Goal: Transaction & Acquisition: Download file/media

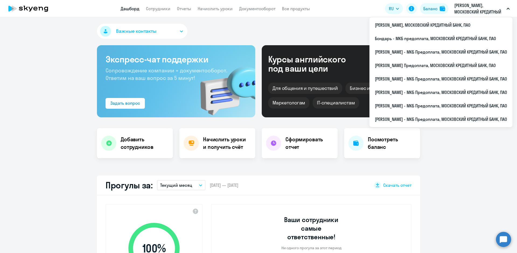
click at [459, 13] on p "[PERSON_NAME], МОСКОВСКИЙ КРЕДИТНЫЙ БАНК, ПАО" at bounding box center [479, 8] width 50 height 13
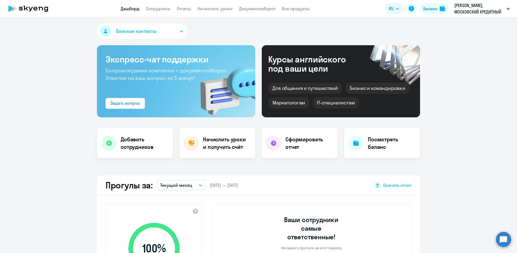
select select "30"
drag, startPoint x: 259, startPoint y: 11, endPoint x: 256, endPoint y: 13, distance: 3.5
click at [259, 11] on app-menu-item-link "Документооборот" at bounding box center [257, 8] width 36 height 7
click at [256, 12] on app-header "Дашборд Сотрудники Отчеты Начислить уроки Документооборот Все продукты Дашборд …" at bounding box center [258, 8] width 517 height 17
click at [257, 10] on link "Документооборот" at bounding box center [257, 8] width 36 height 5
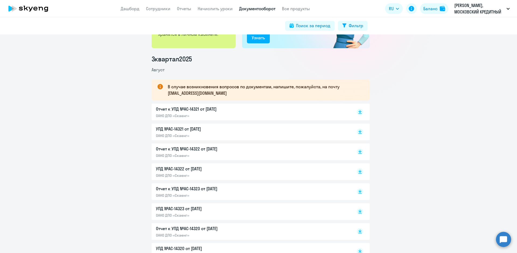
scroll to position [81, 0]
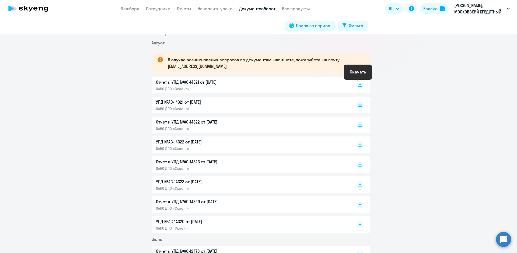
click at [358, 85] on rect at bounding box center [360, 85] width 6 height 6
click at [358, 106] on rect at bounding box center [360, 105] width 6 height 6
click at [358, 127] on icon at bounding box center [359, 126] width 3 height 1
click at [359, 147] on rect at bounding box center [360, 145] width 6 height 6
click at [359, 165] on rect at bounding box center [360, 165] width 6 height 6
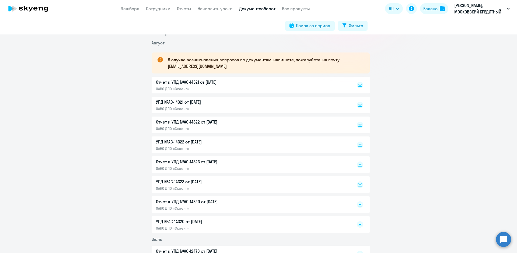
click at [357, 184] on rect at bounding box center [360, 185] width 6 height 6
click at [357, 205] on rect at bounding box center [360, 204] width 6 height 6
click at [358, 225] on rect at bounding box center [360, 224] width 6 height 6
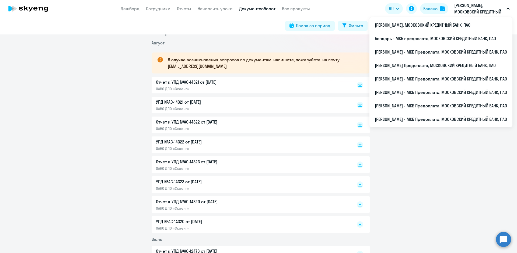
click at [496, 6] on p "[PERSON_NAME], МОСКОВСКИЙ КРЕДИТНЫЙ БАНК, ПАО" at bounding box center [479, 8] width 50 height 13
click at [477, 11] on p "[PERSON_NAME], МОСКОВСКИЙ КРЕДИТНЫЙ БАНК, ПАО" at bounding box center [479, 8] width 50 height 13
click at [470, 9] on p "[PERSON_NAME], МОСКОВСКИЙ КРЕДИТНЫЙ БАНК, ПАО" at bounding box center [479, 8] width 50 height 13
click at [468, 10] on p "[PERSON_NAME], МОСКОВСКИЙ КРЕДИТНЫЙ БАНК, ПАО" at bounding box center [479, 8] width 50 height 13
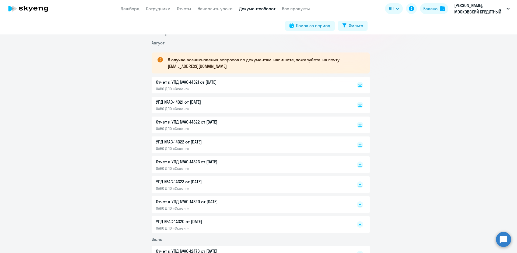
click at [507, 8] on button "[PERSON_NAME], МОСКОВСКИЙ КРЕДИТНЫЙ БАНК, ПАО" at bounding box center [482, 8] width 61 height 13
